Goal: Navigation & Orientation: Find specific page/section

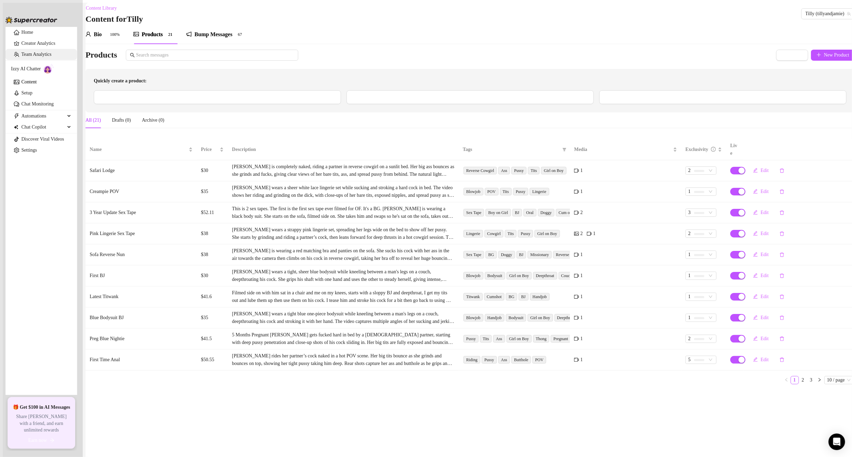
click at [37, 57] on link "Team Analytics" at bounding box center [36, 54] width 30 height 5
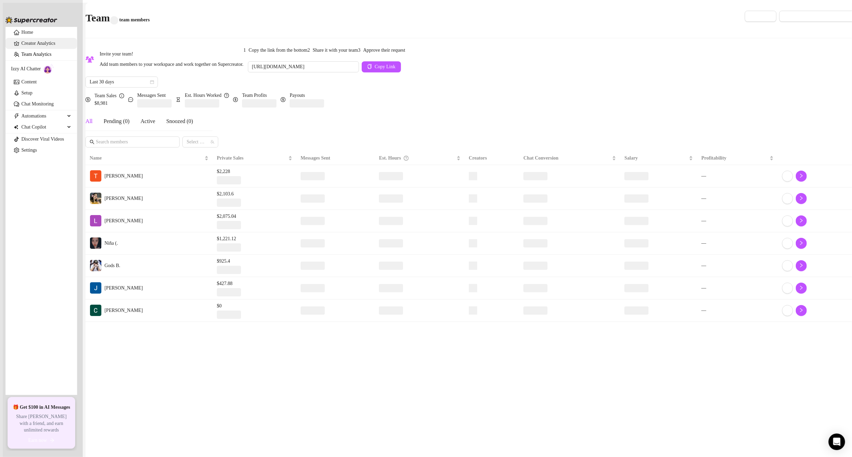
click at [47, 48] on link "Creator Analytics" at bounding box center [46, 43] width 50 height 11
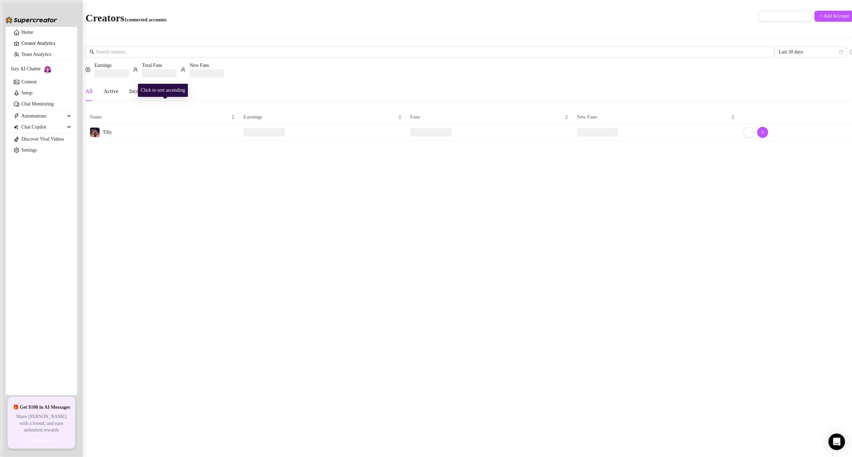
click at [194, 124] on td "Tilly" at bounding box center [163, 132] width 154 height 17
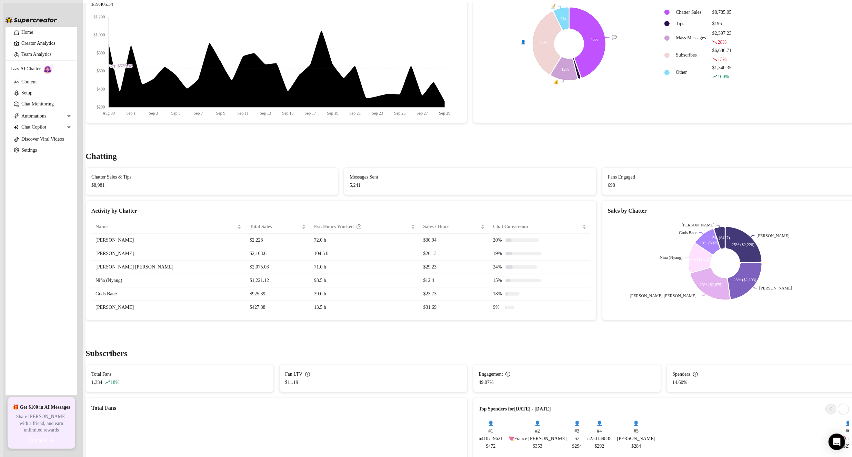
scroll to position [241, 0]
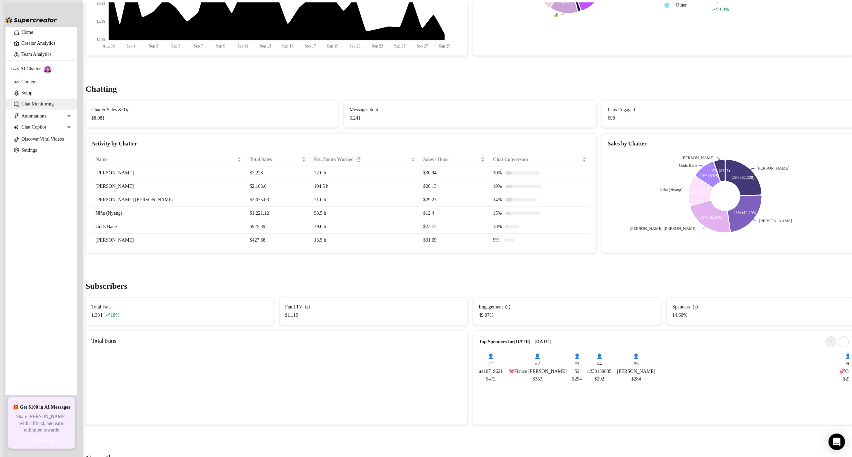
click at [39, 107] on link "Chat Monitoring" at bounding box center [37, 103] width 32 height 5
